Goal: Task Accomplishment & Management: Use online tool/utility

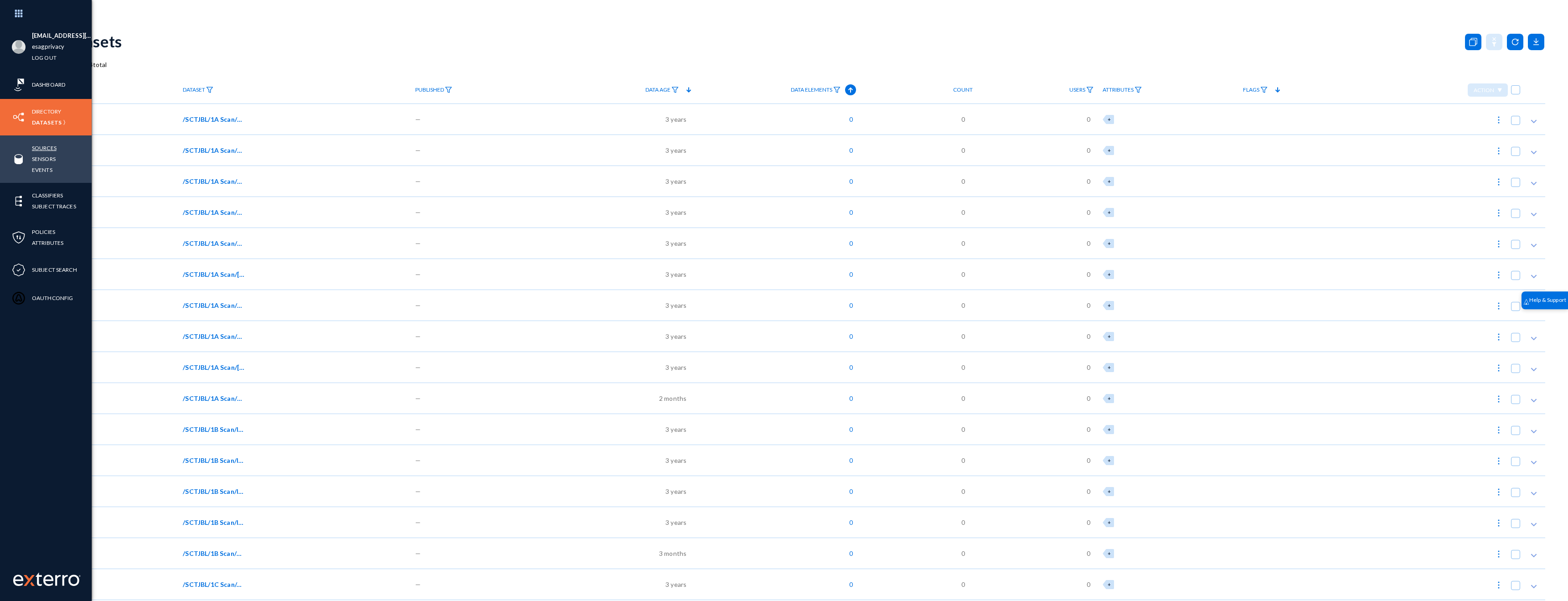
click at [35, 148] on link "Sources" at bounding box center [44, 147] width 24 height 10
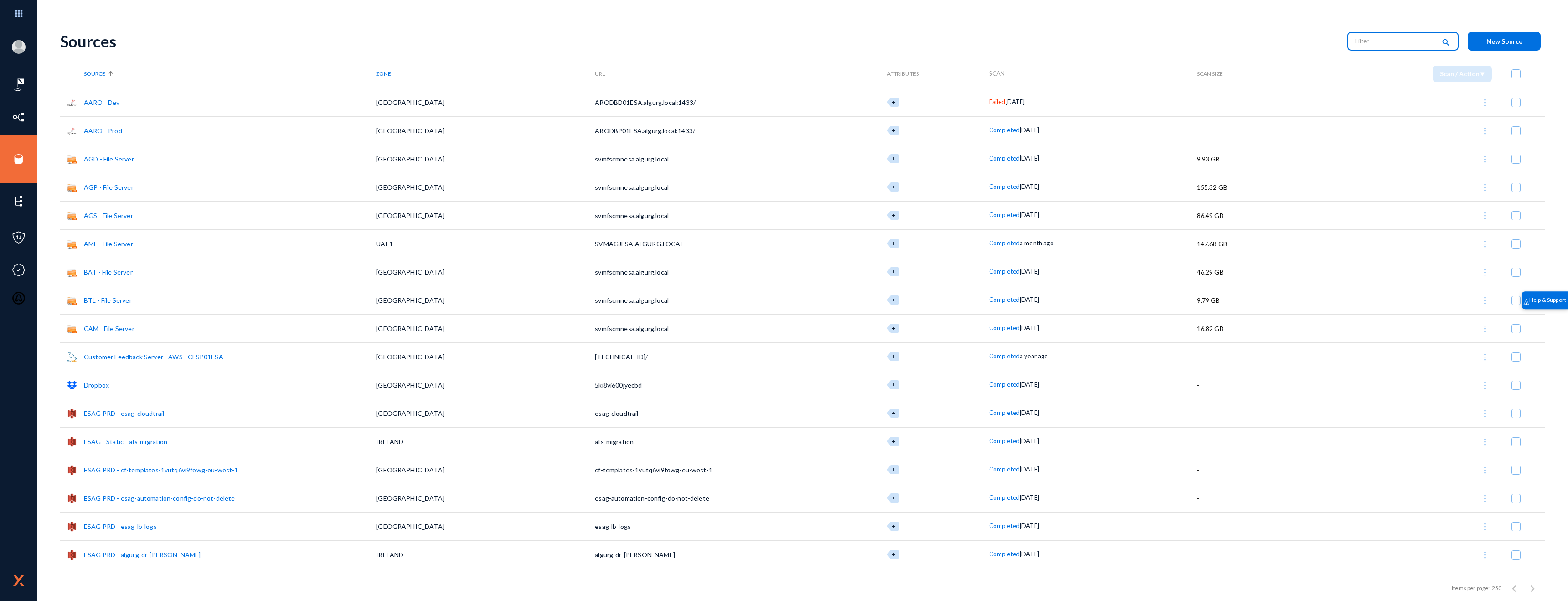
click at [1384, 47] on input "text" at bounding box center [1395, 41] width 80 height 13
type input "onedrive"
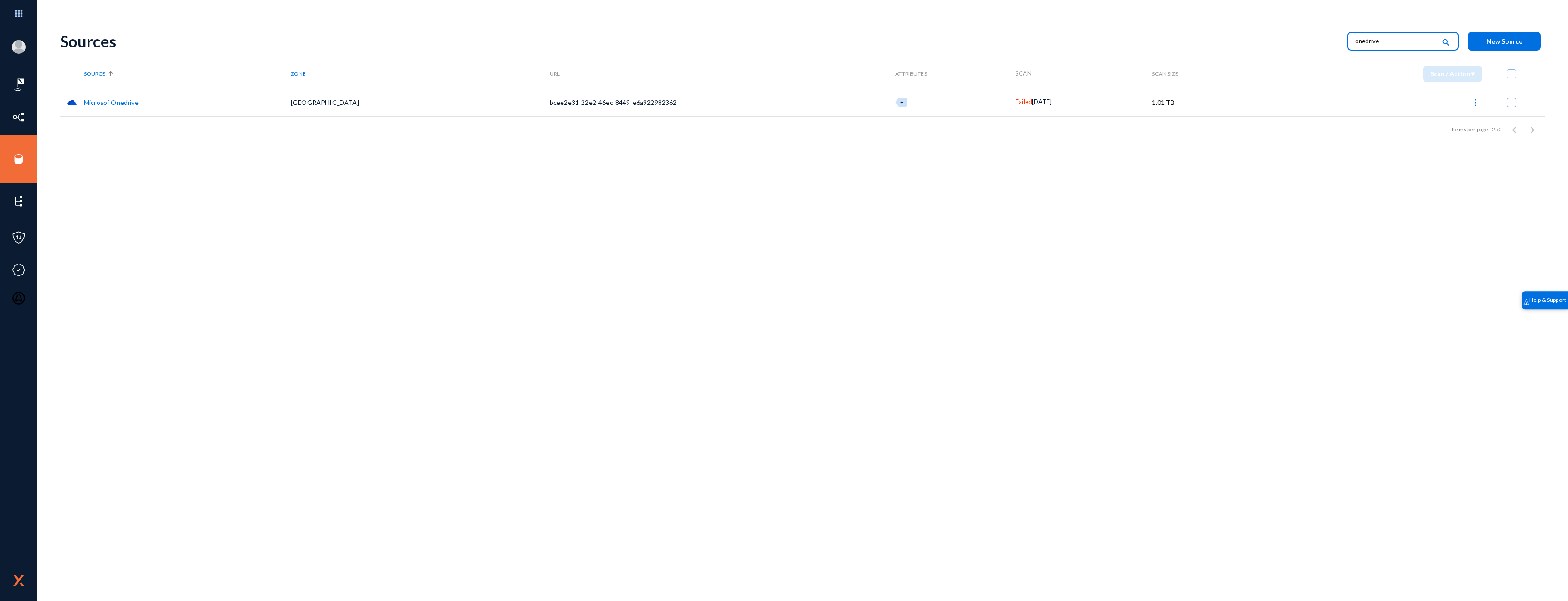
click at [1471, 101] on img at bounding box center [1475, 102] width 9 height 9
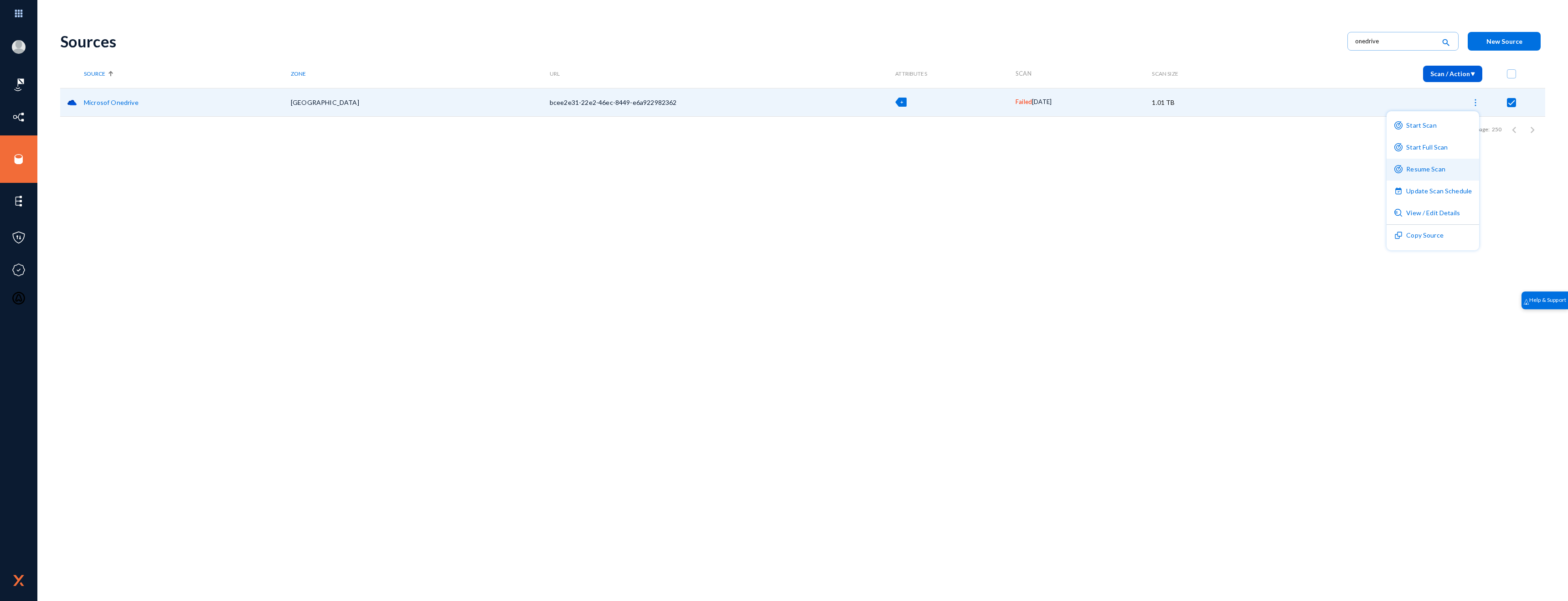
click at [1426, 163] on button "Resume Scan" at bounding box center [1433, 170] width 93 height 22
checkbox input "false"
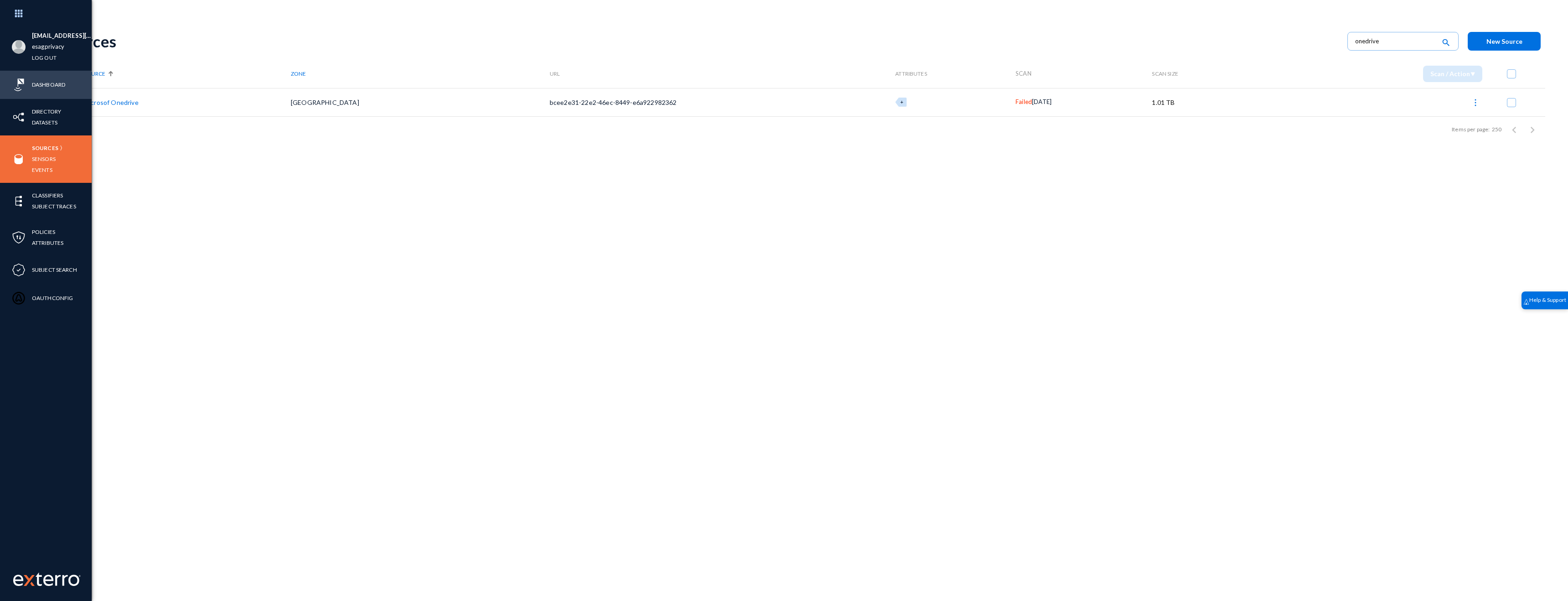
click at [29, 76] on div "Dashboard" at bounding box center [46, 85] width 92 height 28
click at [37, 82] on link "Dashboard" at bounding box center [48, 84] width 33 height 10
